Goal: Browse casually: Explore the website without a specific task or goal

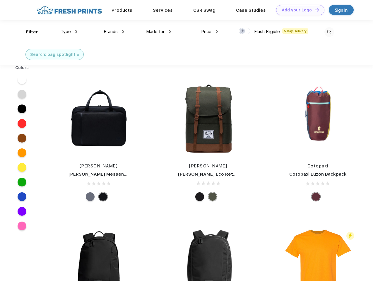
click at [298, 10] on link "Add your Logo Design Tool" at bounding box center [300, 10] width 48 height 10
click at [0, 0] on div "Design Tool" at bounding box center [0, 0] width 0 height 0
click at [314, 10] on link "Add your Logo Design Tool" at bounding box center [300, 10] width 48 height 10
click at [28, 32] on div "Filter" at bounding box center [32, 32] width 12 height 7
click at [69, 32] on span "Type" at bounding box center [66, 31] width 10 height 5
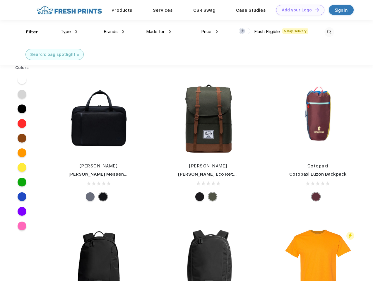
click at [114, 32] on span "Brands" at bounding box center [111, 31] width 14 height 5
click at [159, 32] on span "Made for" at bounding box center [155, 31] width 18 height 5
click at [210, 32] on span "Price" at bounding box center [206, 31] width 10 height 5
click at [245, 31] on div at bounding box center [244, 31] width 11 height 6
click at [243, 31] on input "checkbox" at bounding box center [241, 30] width 4 height 4
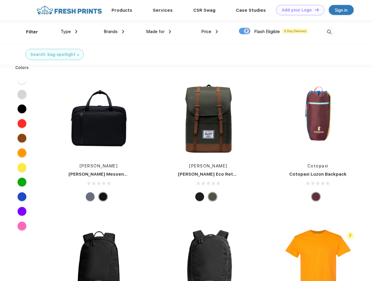
click at [329, 32] on img at bounding box center [329, 32] width 10 height 10
